Goal: Transaction & Acquisition: Purchase product/service

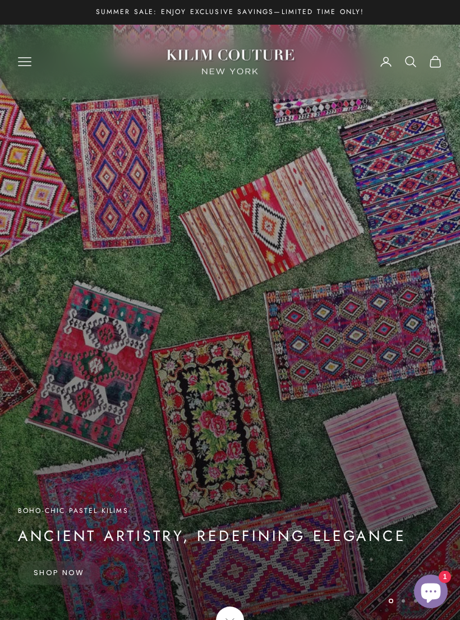
click at [25, 58] on icon "Primary navigation" at bounding box center [24, 62] width 12 height 8
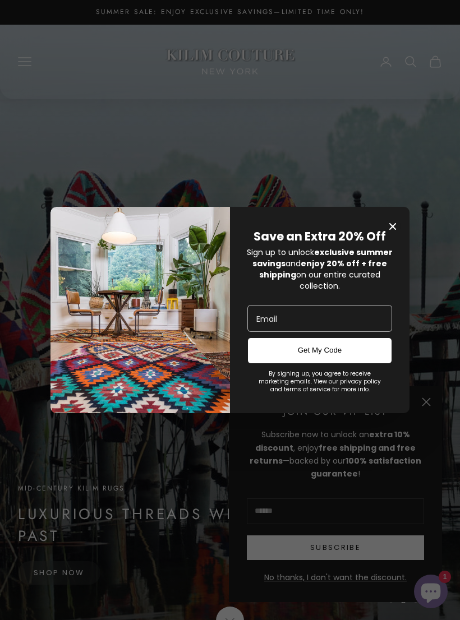
click at [391, 219] on span "Close modal" at bounding box center [393, 227] width 16 height 16
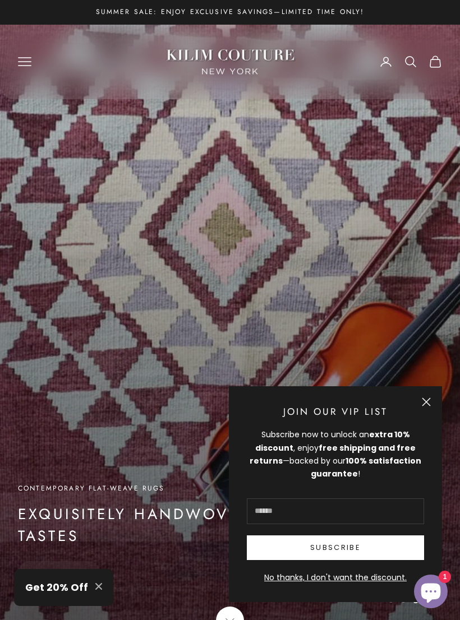
click at [22, 63] on icon "Primary navigation" at bounding box center [24, 61] width 13 height 13
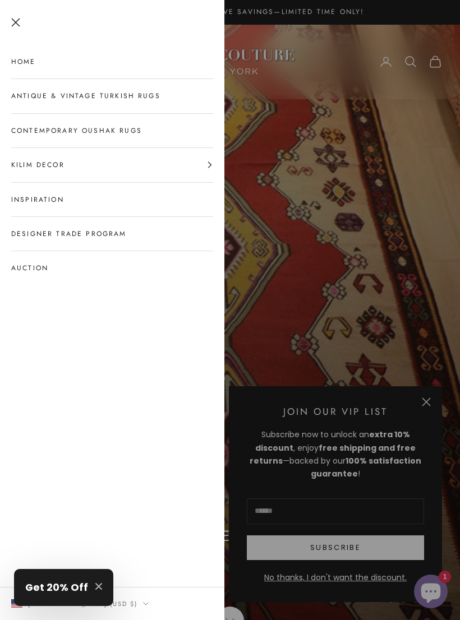
click at [198, 171] on button "Kilim Decor" at bounding box center [112, 165] width 202 height 34
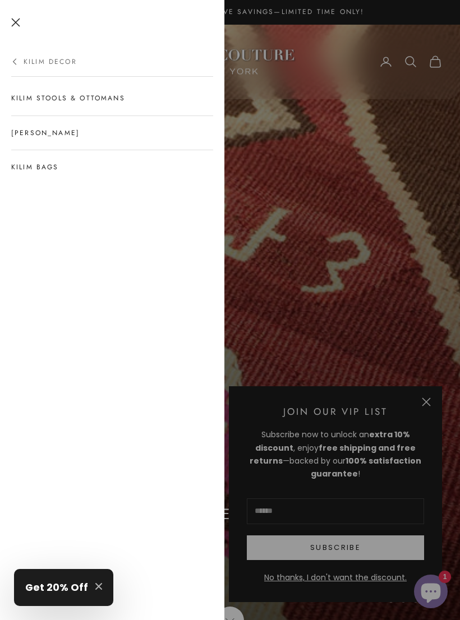
click at [18, 20] on button "Close" at bounding box center [15, 22] width 9 height 9
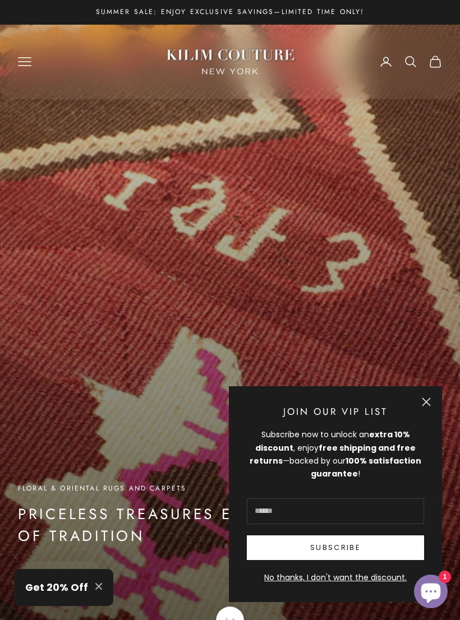
click at [31, 61] on icon "Primary navigation" at bounding box center [24, 62] width 12 height 8
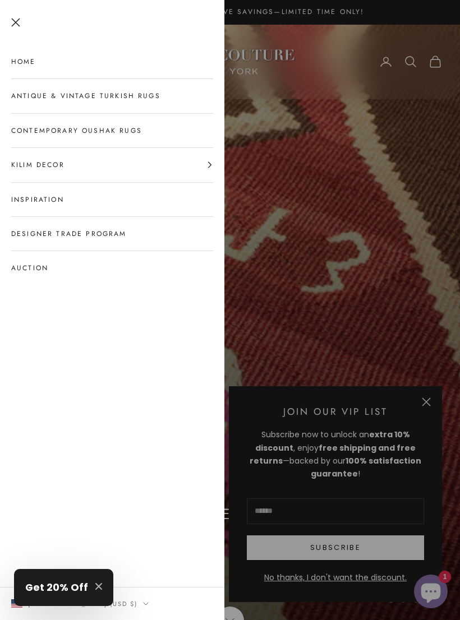
click at [25, 96] on link "Antique & Vintage Turkish Rugs" at bounding box center [112, 96] width 202 height 34
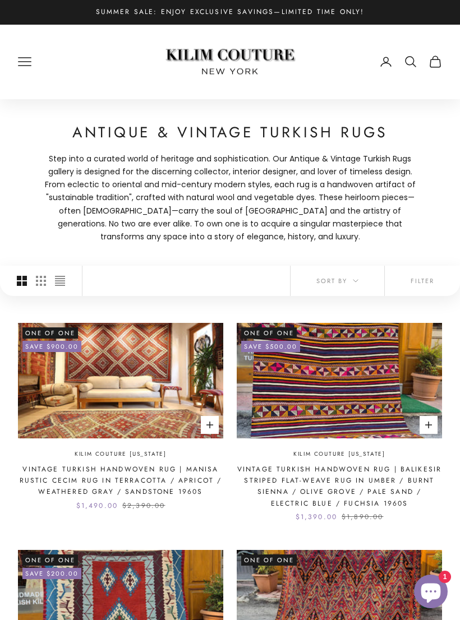
click at [428, 283] on button "Filter" at bounding box center [422, 281] width 75 height 30
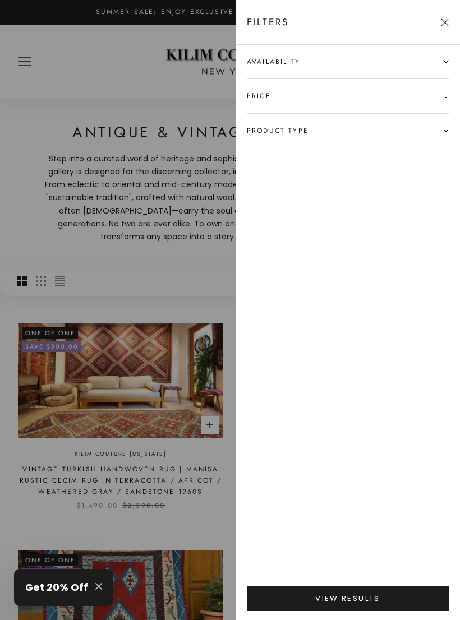
click at [446, 57] on span "Availability" at bounding box center [348, 67] width 202 height 22
click at [262, 76] on span "Availability" at bounding box center [348, 67] width 202 height 22
click at [447, 59] on icon at bounding box center [446, 62] width 6 height 6
click at [270, 99] on div "In stock only" at bounding box center [348, 88] width 202 height 24
click at [448, 151] on icon at bounding box center [446, 153] width 6 height 6
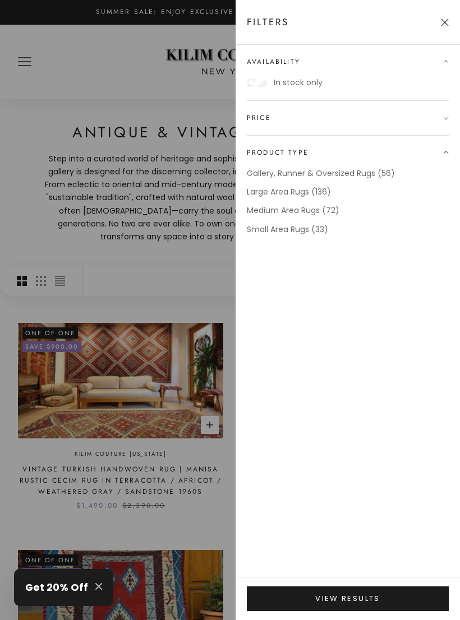
click at [443, 150] on span "Product type" at bounding box center [348, 153] width 202 height 34
click at [445, 154] on icon at bounding box center [446, 153] width 6 height 6
click at [316, 213] on label "Medium Area Rugs (72)" at bounding box center [293, 210] width 92 height 13
click at [317, 230] on label "Small Area Rugs (33)" at bounding box center [287, 229] width 81 height 13
click at [403, 603] on button "View results" at bounding box center [348, 598] width 202 height 25
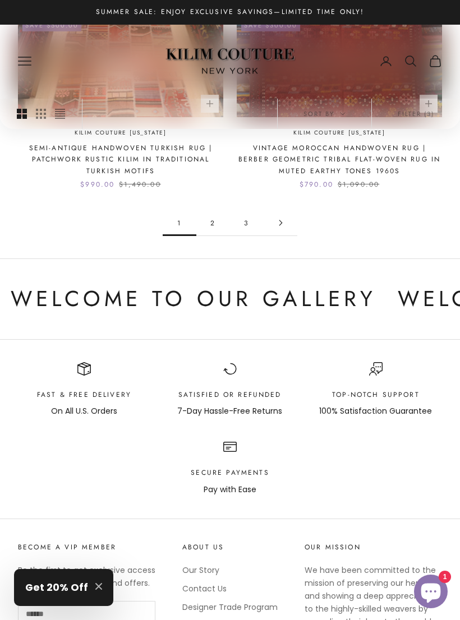
scroll to position [1470, 0]
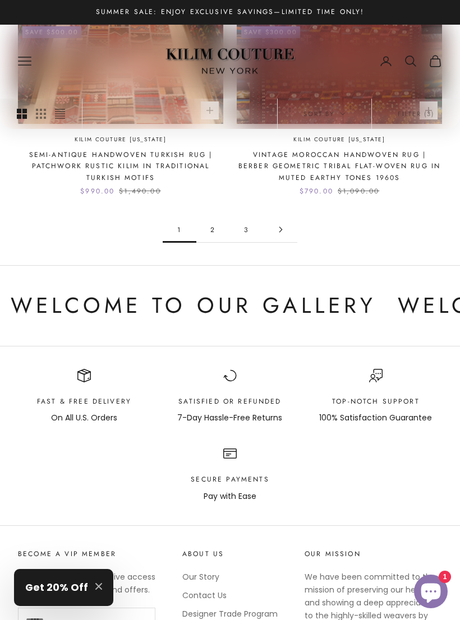
click at [209, 217] on link "2" at bounding box center [213, 229] width 34 height 25
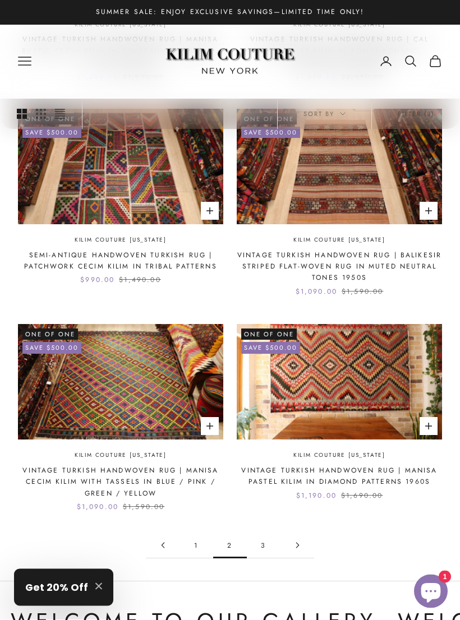
scroll to position [1146, 0]
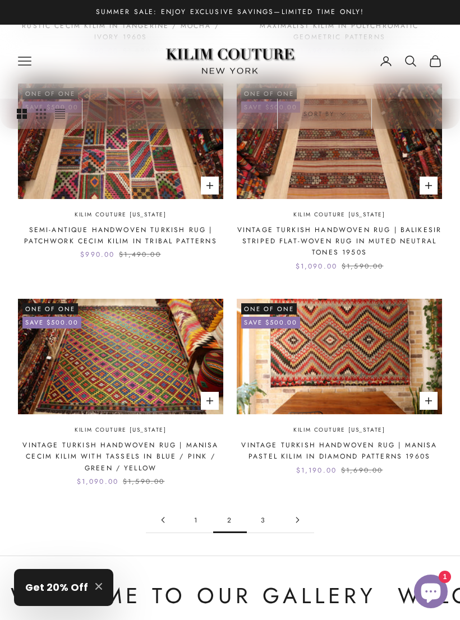
click at [265, 512] on link "3" at bounding box center [264, 519] width 34 height 25
